Goal: Share content: Share content

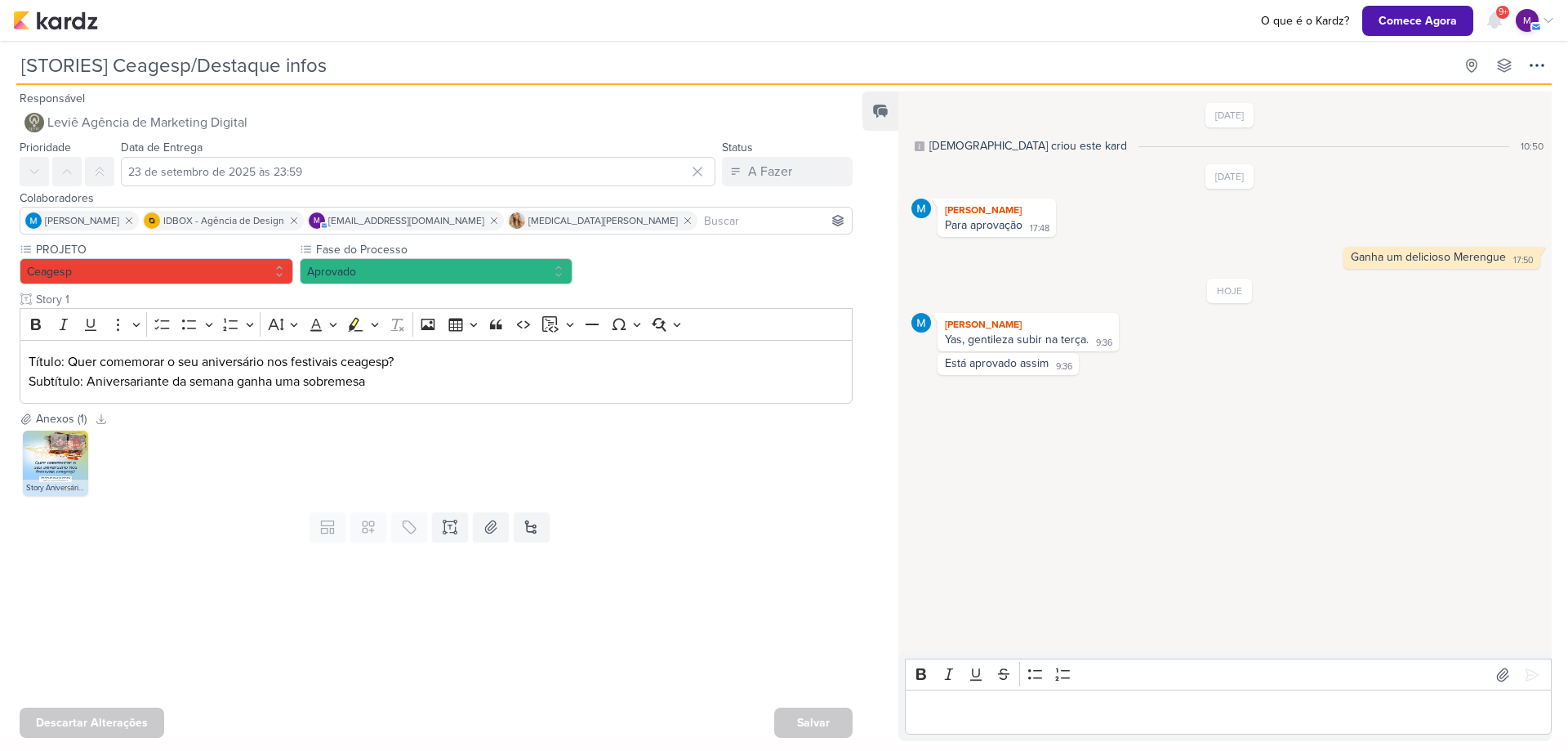
click at [59, 451] on img at bounding box center [55, 463] width 65 height 65
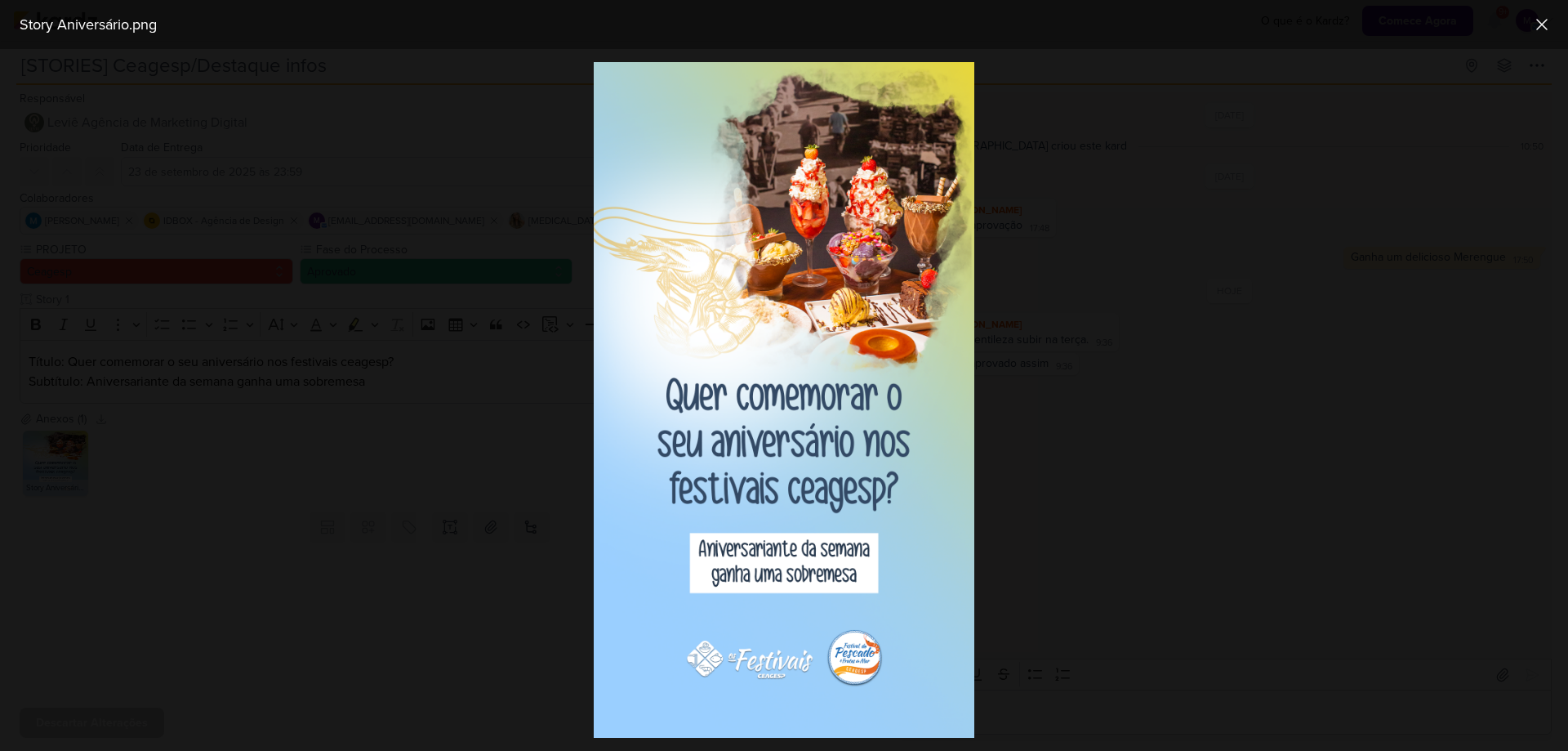
click at [1080, 581] on div at bounding box center [784, 400] width 1568 height 702
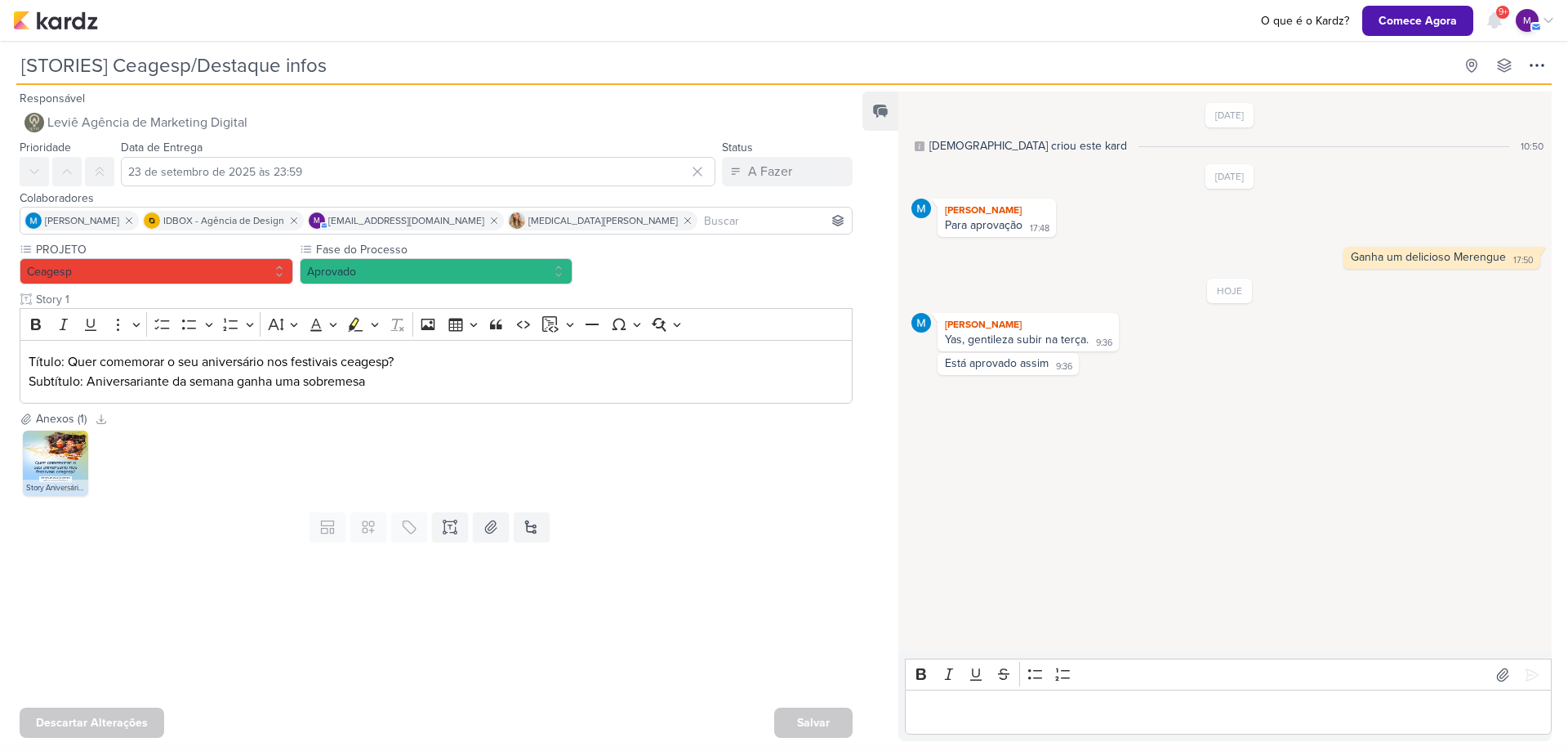
click at [733, 611] on div at bounding box center [429, 624] width 859 height 153
drag, startPoint x: 733, startPoint y: 584, endPoint x: 709, endPoint y: 736, distance: 153.9
click at [788, 533] on div "O seu plano não inclui templates. Fazer upgrade... Campos customizados estão di…" at bounding box center [429, 526] width 859 height 42
click at [1024, 694] on div "Editor editing area: main" at bounding box center [1228, 712] width 646 height 45
click at [1067, 709] on p "Editor editing area: main" at bounding box center [1229, 713] width 630 height 20
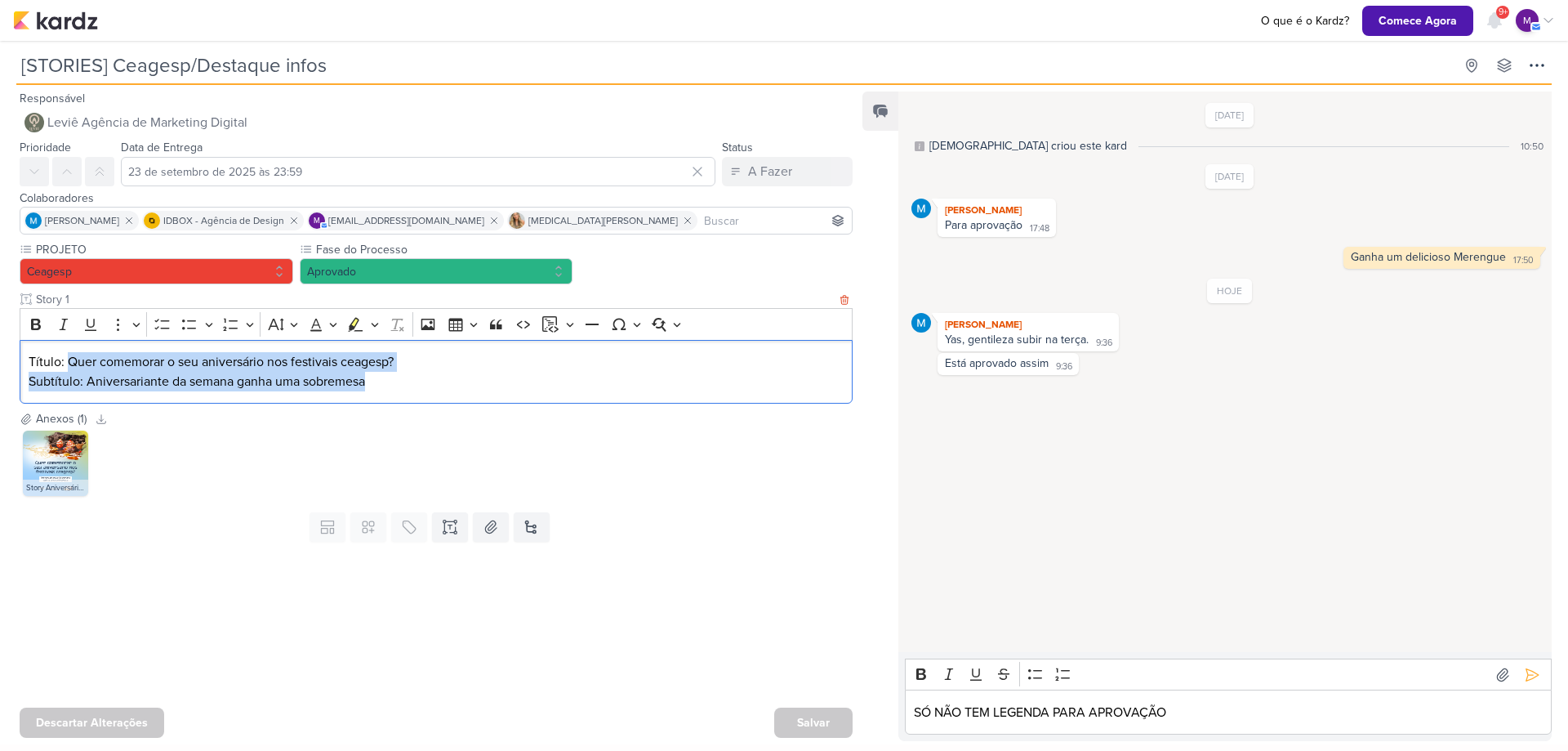
drag, startPoint x: 69, startPoint y: 367, endPoint x: 486, endPoint y: 383, distance: 417.3
click at [486, 383] on div "Título: Quer comemorar o seu aniversário nos festivais ceagesp? Subtítulo: Aniv…" at bounding box center [436, 371] width 833 height 64
click at [486, 383] on p "Subtítulo: Aniversariante da semana ganha uma sobremesa" at bounding box center [436, 382] width 816 height 20
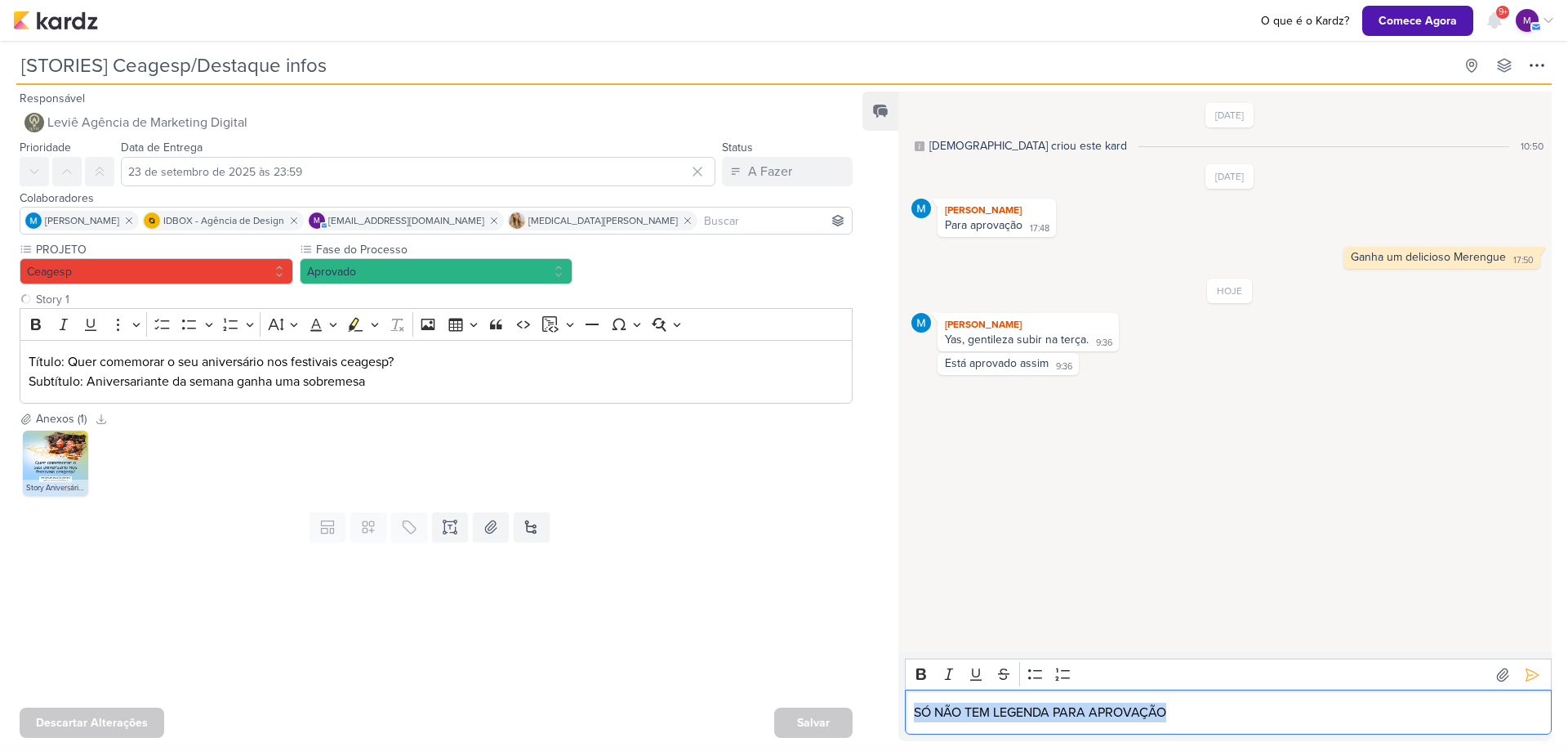
drag, startPoint x: 1222, startPoint y: 709, endPoint x: 441, endPoint y: 783, distance: 784.5
click at [441, 744] on html "1.99.0 O que é o Kardz? Comece Agora 9+ Centro de Notificações somente não lida…" at bounding box center [784, 372] width 1568 height 744
click at [33, 10] on div "O que é o Kardz? Comece Agora 9+ Centro de Notificações somente não lidas marca…" at bounding box center [784, 20] width 1542 height 40
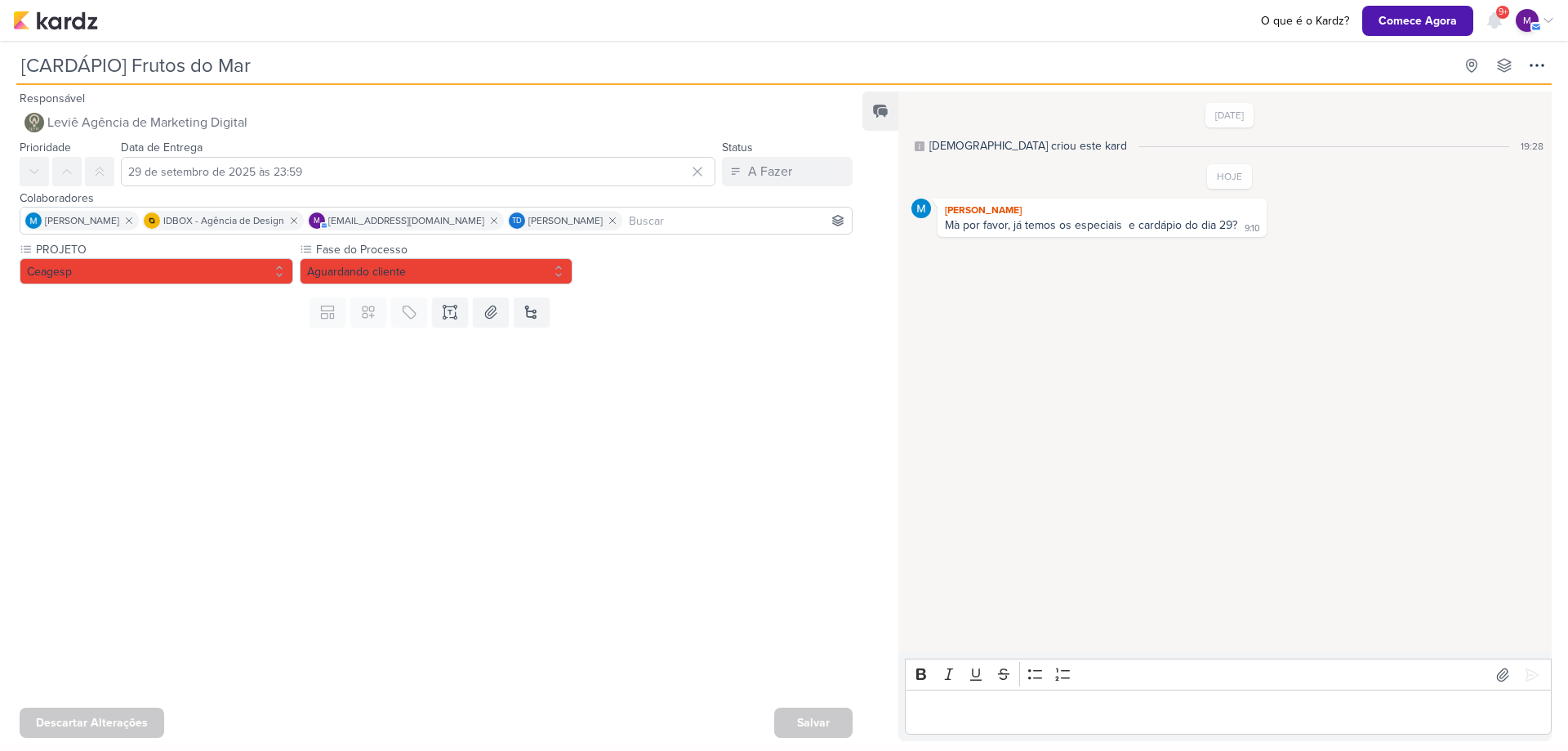
click at [336, 442] on div at bounding box center [429, 517] width 859 height 367
click at [1116, 696] on div "Editor editing area: main" at bounding box center [1228, 712] width 646 height 45
click at [1116, 697] on div "Editor editing area: main" at bounding box center [1228, 712] width 646 height 45
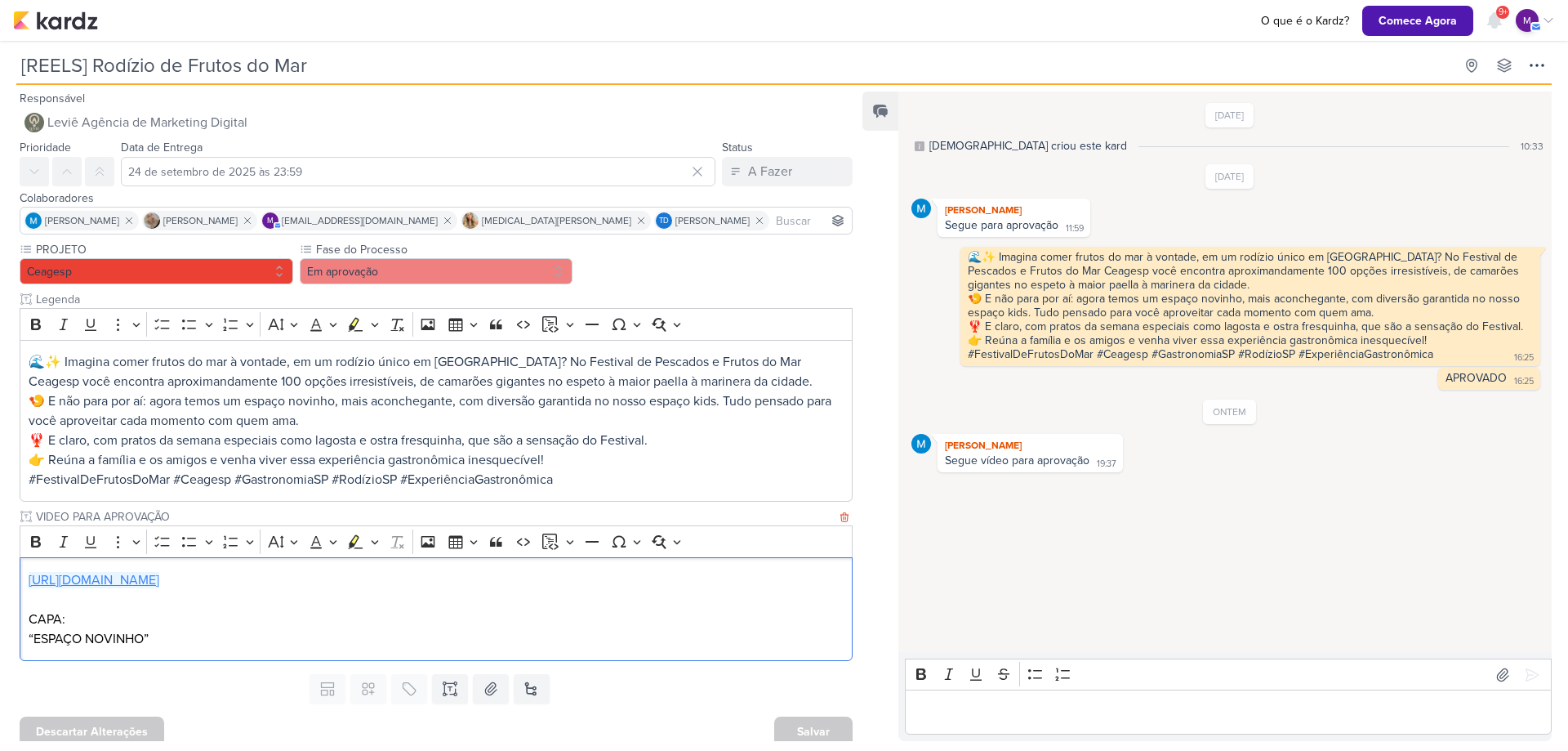
click at [159, 585] on link "https://drive.google.com/drive/folders/1SLV1hhRuZYg9RHxBldiRmVTCTOHOAgIy" at bounding box center [94, 579] width 130 height 17
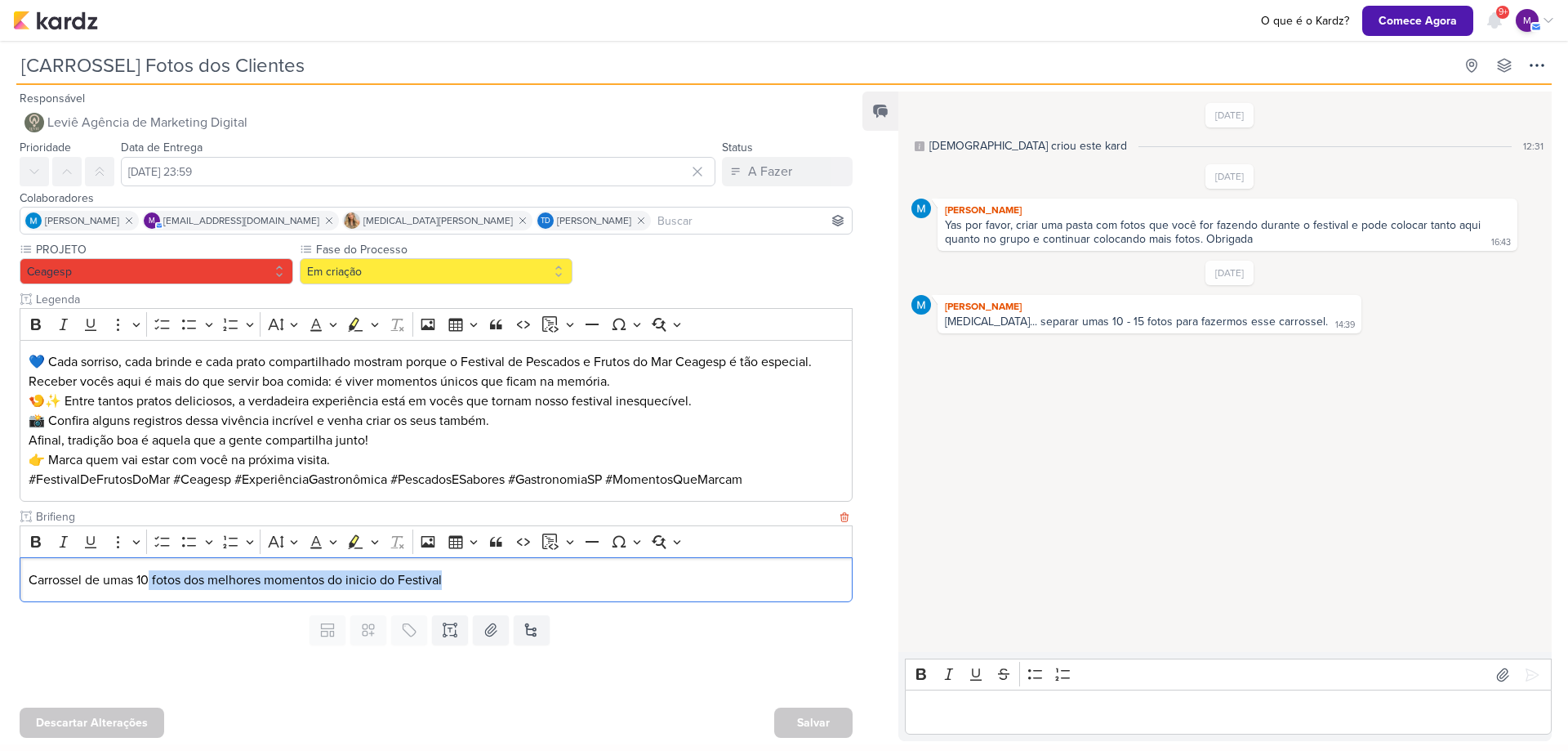
drag, startPoint x: 148, startPoint y: 578, endPoint x: 504, endPoint y: 573, distance: 356.0
click at [504, 573] on p "Carrossel de umas 10 fotos dos melhores momentos do inicio do Festival" at bounding box center [436, 580] width 816 height 20
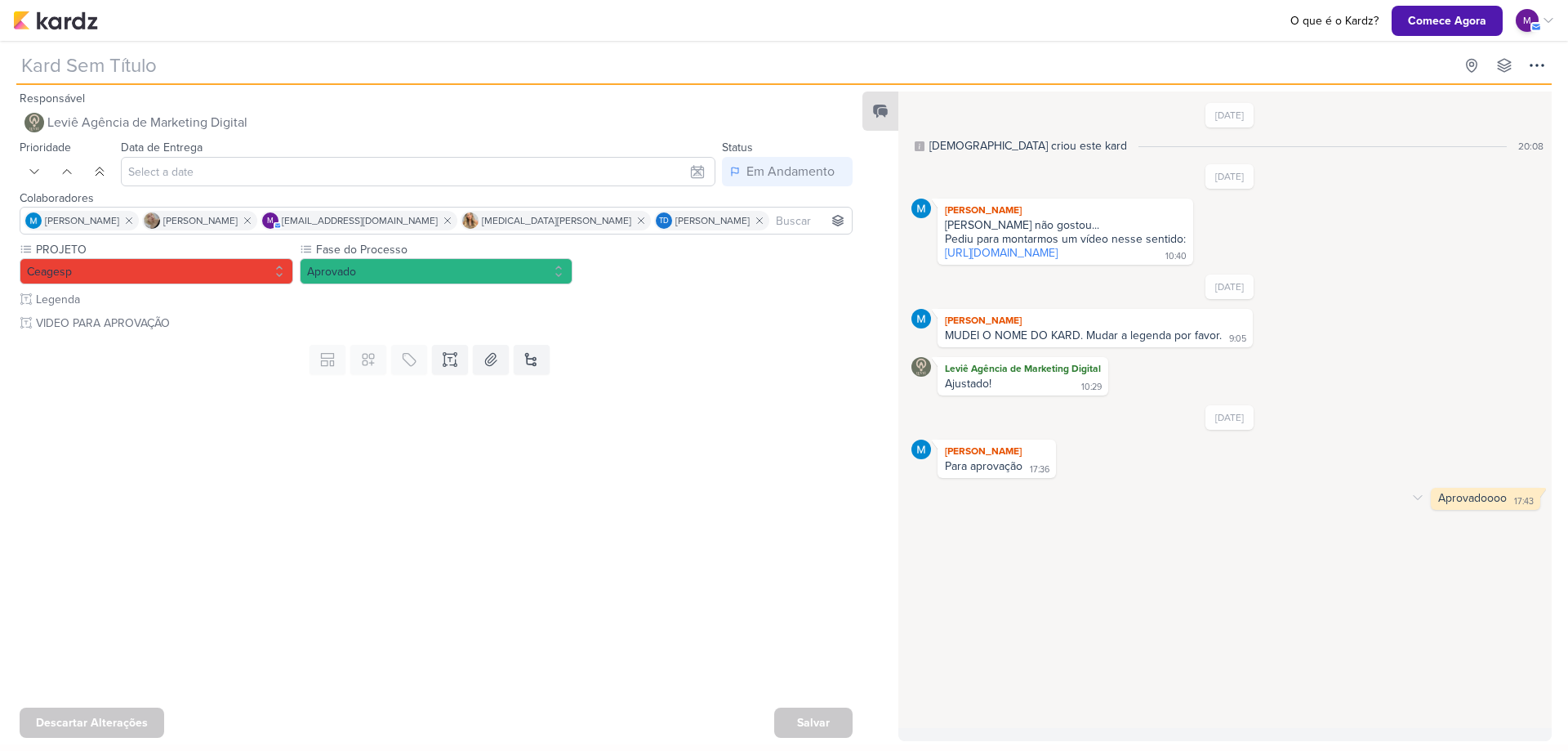
type input "[REELS] Aprovando o prato"
type input "[DATE] 23:59"
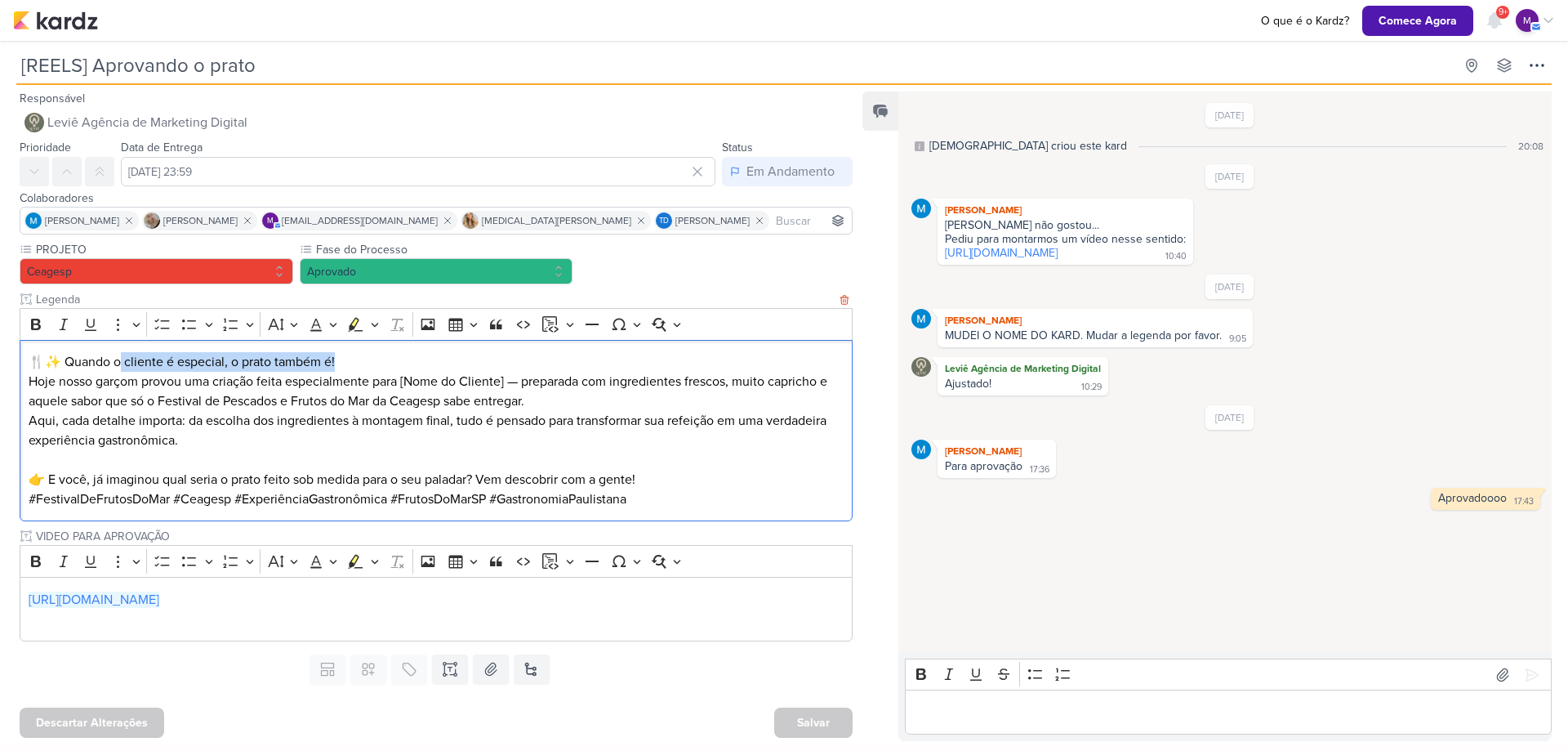
drag, startPoint x: 116, startPoint y: 360, endPoint x: 375, endPoint y: 358, distance: 259.0
click at [375, 358] on p "🍴✨ Quando o cliente é especial, o prato também é!" at bounding box center [436, 362] width 816 height 20
drag, startPoint x: 107, startPoint y: 388, endPoint x: 446, endPoint y: 374, distance: 339.3
click at [446, 374] on p "Hoje nosso garçom provou uma criação feita especialmente para [Nome do Cliente]…" at bounding box center [436, 392] width 816 height 39
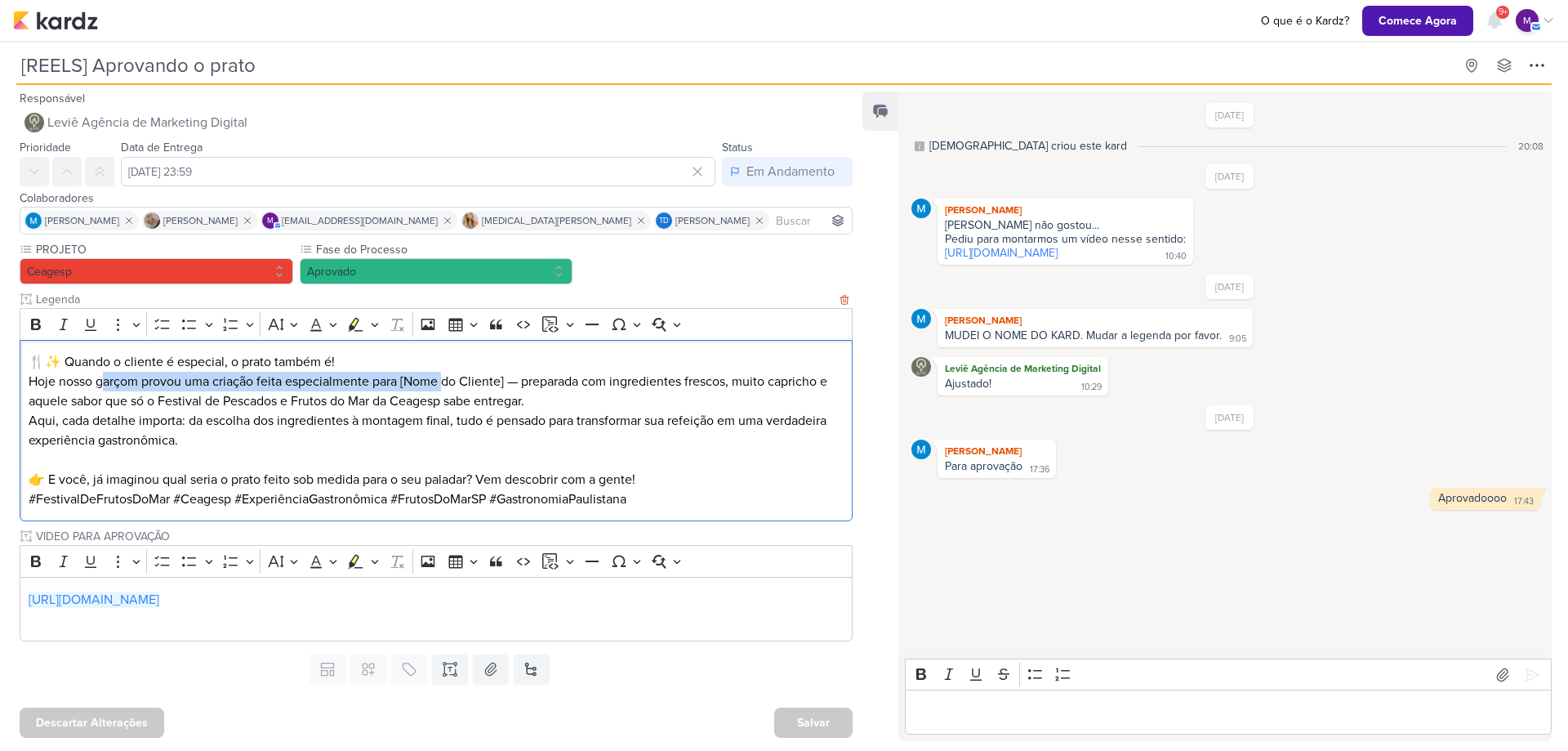
click at [446, 374] on p "Hoje nosso garçom provou uma criação feita especialmente para [Nome do Cliente]…" at bounding box center [436, 392] width 816 height 39
drag, startPoint x: 446, startPoint y: 374, endPoint x: 672, endPoint y: 354, distance: 226.9
click at [672, 354] on div "🍴✨ Quando o cliente é especial, o prato também é! Hoje nosso garçom provou uma …" at bounding box center [436, 430] width 833 height 183
click at [673, 354] on p "🍴✨ Quando o cliente é especial, o prato também é!" at bounding box center [436, 362] width 816 height 20
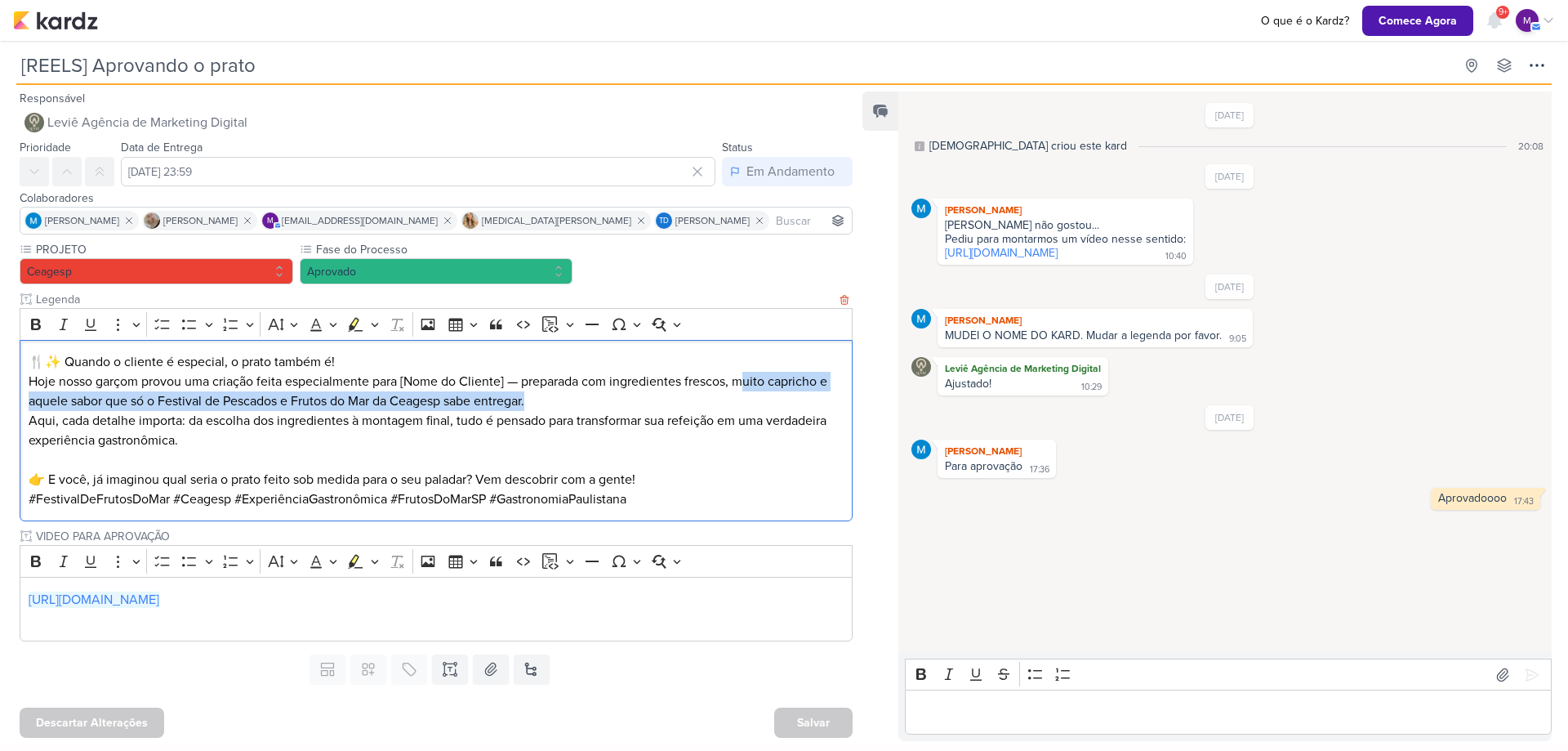
drag, startPoint x: 614, startPoint y: 393, endPoint x: 744, endPoint y: 377, distance: 131.0
click at [745, 377] on p "Hoje nosso garçom provou uma criação feita especialmente para [Nome do Cliente]…" at bounding box center [436, 392] width 816 height 39
click at [744, 377] on p "Hoje nosso garçom provou uma criação feita especialmente para [Nome do Cliente]…" at bounding box center [436, 392] width 816 height 39
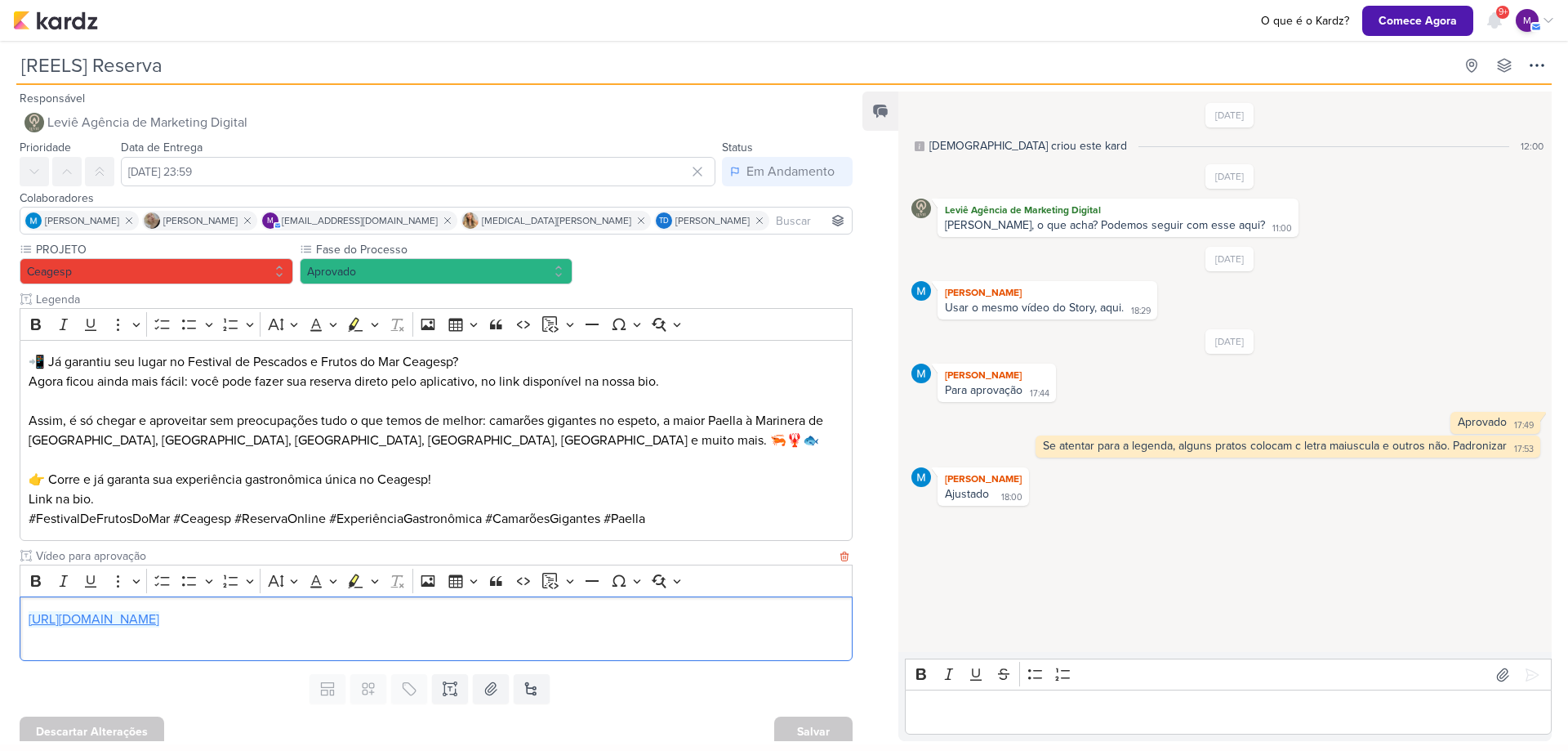
click at [159, 621] on link "[URL][DOMAIN_NAME]" at bounding box center [94, 619] width 130 height 17
